Goal: Transaction & Acquisition: Obtain resource

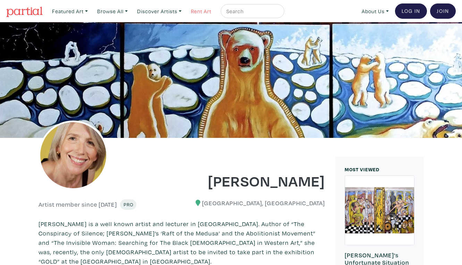
click at [194, 10] on link "Rent Art" at bounding box center [201, 11] width 27 height 14
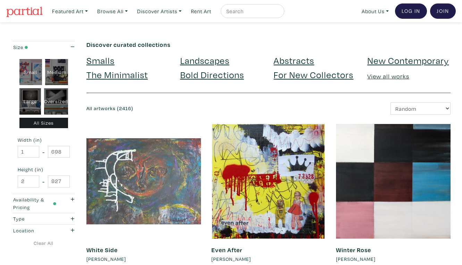
scroll to position [1, 0]
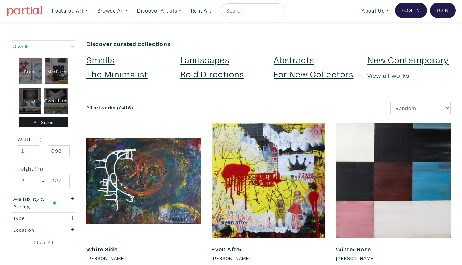
click at [58, 89] on div "Oversized" at bounding box center [56, 100] width 24 height 26
type input "48"
type input "400"
type input "48"
type input "121"
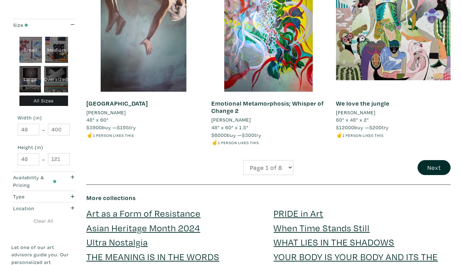
scroll to position [1399, 0]
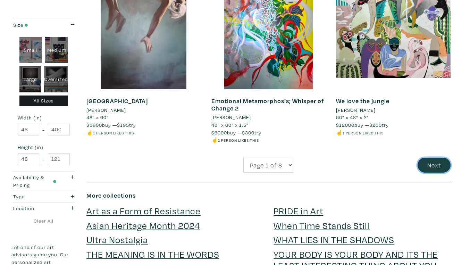
click at [434, 158] on button "Next" at bounding box center [434, 165] width 33 height 15
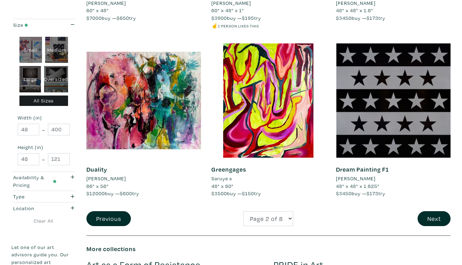
scroll to position [1314, 0]
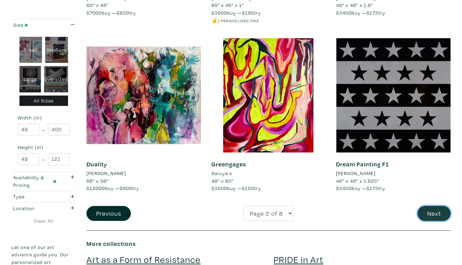
click at [436, 206] on button "Next" at bounding box center [434, 213] width 33 height 15
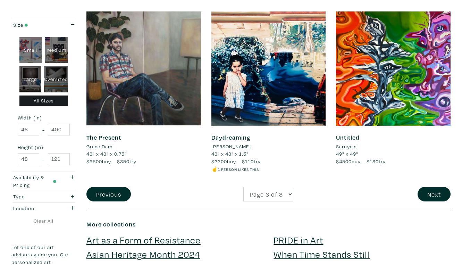
scroll to position [1363, 0]
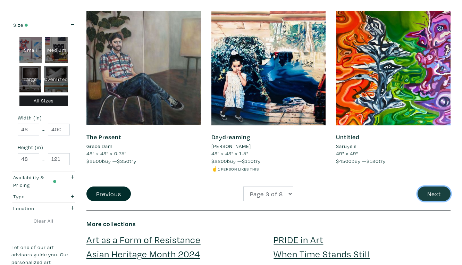
click at [432, 186] on button "Next" at bounding box center [434, 193] width 33 height 15
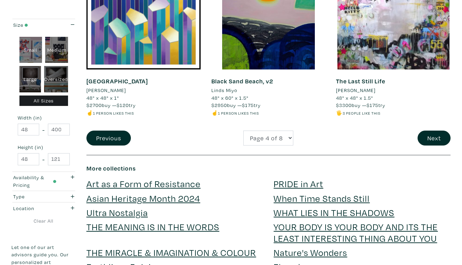
scroll to position [1399, 0]
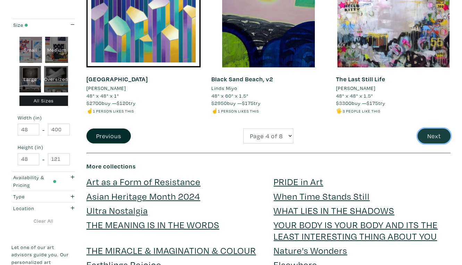
click at [437, 128] on button "Next" at bounding box center [434, 135] width 33 height 15
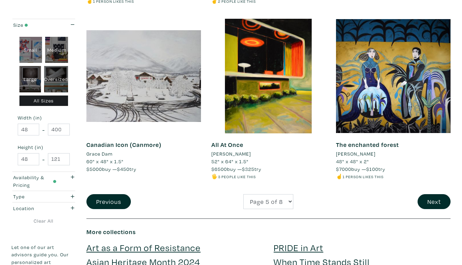
scroll to position [1327, 0]
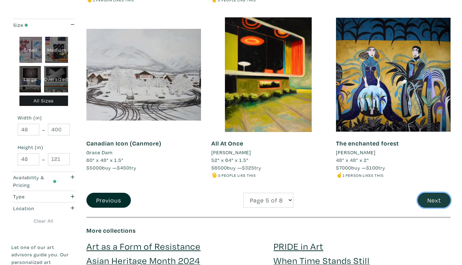
click at [432, 193] on button "Next" at bounding box center [434, 200] width 33 height 15
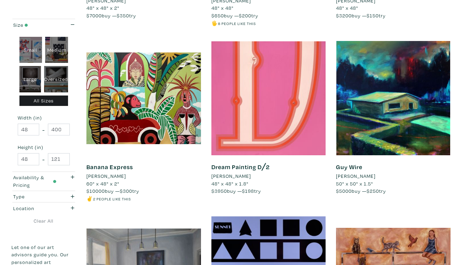
scroll to position [610, 0]
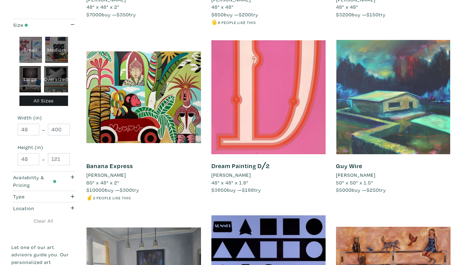
click at [363, 84] on div at bounding box center [393, 97] width 115 height 115
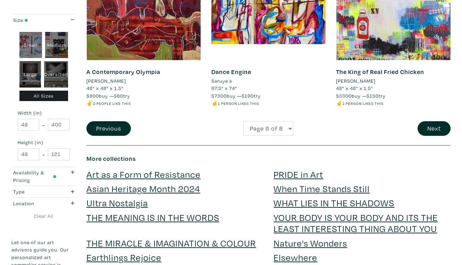
scroll to position [1420, 0]
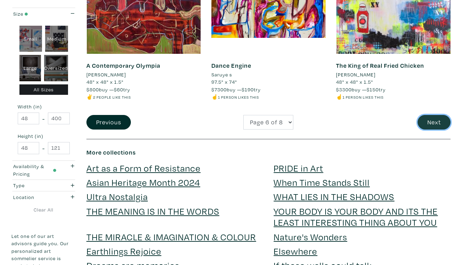
click at [430, 115] on button "Next" at bounding box center [434, 122] width 33 height 15
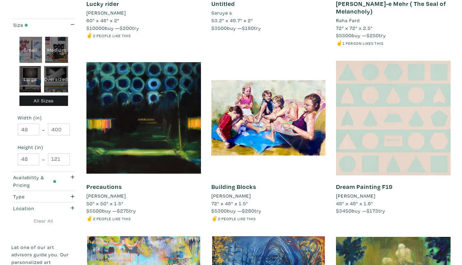
scroll to position [245, 0]
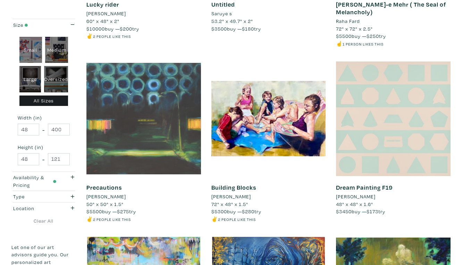
click at [155, 97] on div at bounding box center [143, 118] width 115 height 115
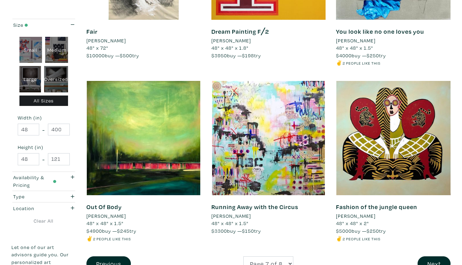
scroll to position [1301, 0]
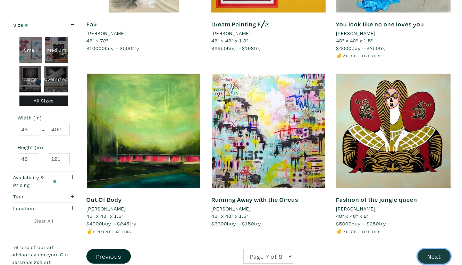
click at [433, 249] on button "Next" at bounding box center [434, 256] width 33 height 15
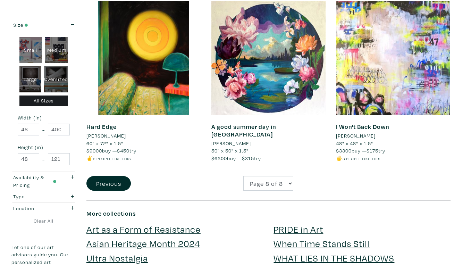
scroll to position [489, 0]
